Goal: Task Accomplishment & Management: Use online tool/utility

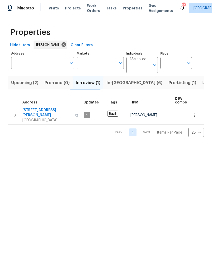
click at [16, 113] on icon "button" at bounding box center [16, 114] width 2 height 3
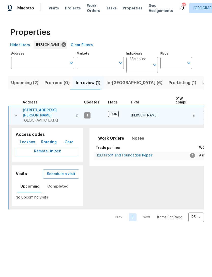
click at [14, 117] on button "button" at bounding box center [16, 115] width 10 height 15
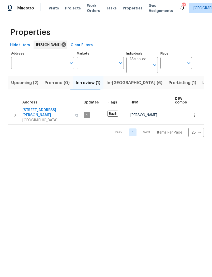
click at [21, 83] on span "Upcoming (2)" at bounding box center [24, 82] width 27 height 7
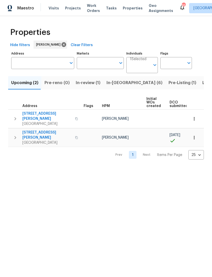
click at [116, 85] on span "In-[GEOGRAPHIC_DATA] (6)" at bounding box center [135, 82] width 56 height 7
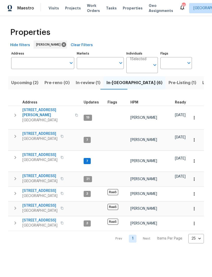
click at [16, 221] on icon "button" at bounding box center [15, 223] width 6 height 6
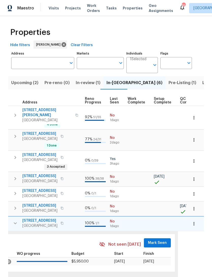
scroll to position [0, 240]
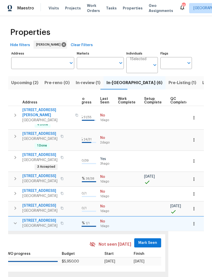
click at [143, 239] on span "Mark Seen" at bounding box center [147, 242] width 19 height 6
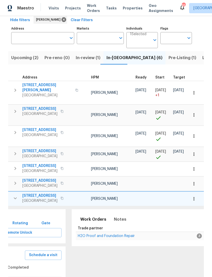
scroll to position [39, 0]
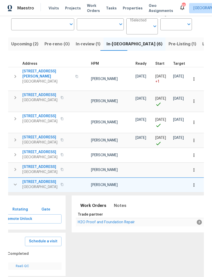
click at [116, 220] on span "H2O Proof and Foundation Repair" at bounding box center [106, 222] width 57 height 4
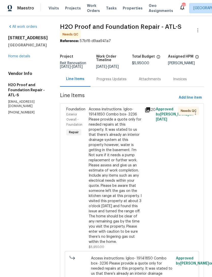
click at [98, 79] on div "Progress Updates" at bounding box center [112, 79] width 30 height 5
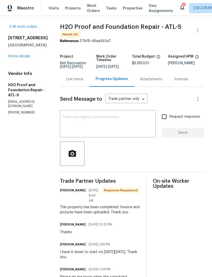
click at [116, 120] on textarea at bounding box center [108, 124] width 90 height 18
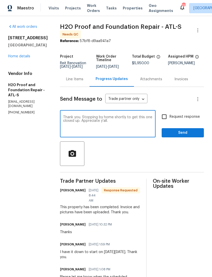
type textarea "Thank you. Stopping by home shortly to get this one closed up. Appreciate y’all."
click at [187, 130] on span "Send" at bounding box center [183, 133] width 34 height 6
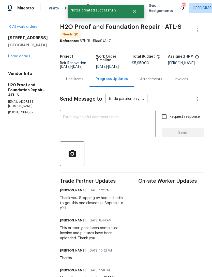
click at [21, 56] on link "Home details" at bounding box center [19, 56] width 22 height 4
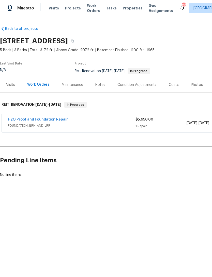
click at [46, 120] on link "H2O Proof and Foundation Repair" at bounding box center [38, 120] width 60 height 4
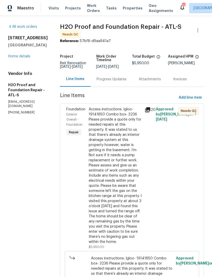
click at [89, 142] on div "Access instructions: Igloo- 19141850 Combo box- 3236 Please provide a quote onl…" at bounding box center [115, 175] width 53 height 137
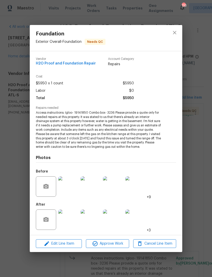
click at [195, 170] on div "Foundation Exterior Overall - Foundation Needs QC Vendor H2O Proof and Foundati…" at bounding box center [106, 138] width 212 height 277
